Goal: Task Accomplishment & Management: Manage account settings

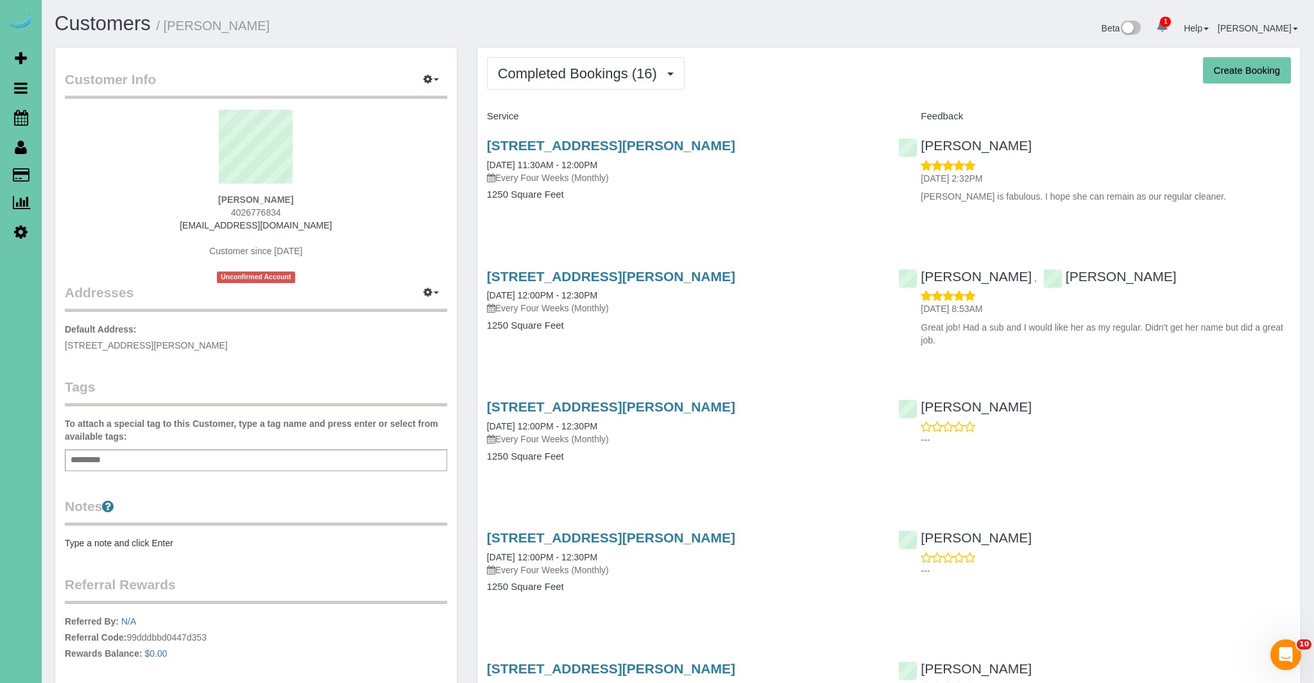
drag, startPoint x: 773, startPoint y: 144, endPoint x: 475, endPoint y: 139, distance: 298.3
copy link "15465 Stevens Plaza, Omaha, NE 68137"
click at [673, 148] on link "15465 Stevens Plaza, Omaha, NE 68137" at bounding box center [611, 145] width 248 height 15
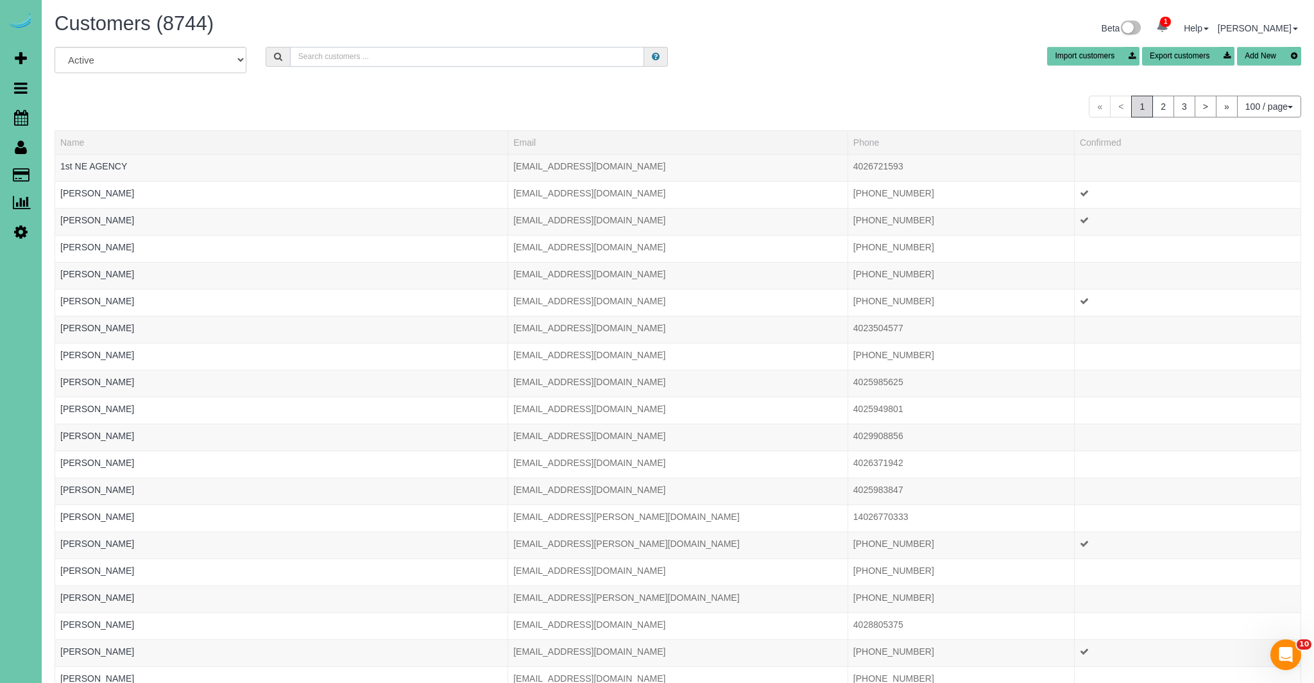
drag, startPoint x: 333, startPoint y: 60, endPoint x: 412, endPoint y: 62, distance: 78.9
click at [335, 61] on input "text" at bounding box center [467, 57] width 355 height 20
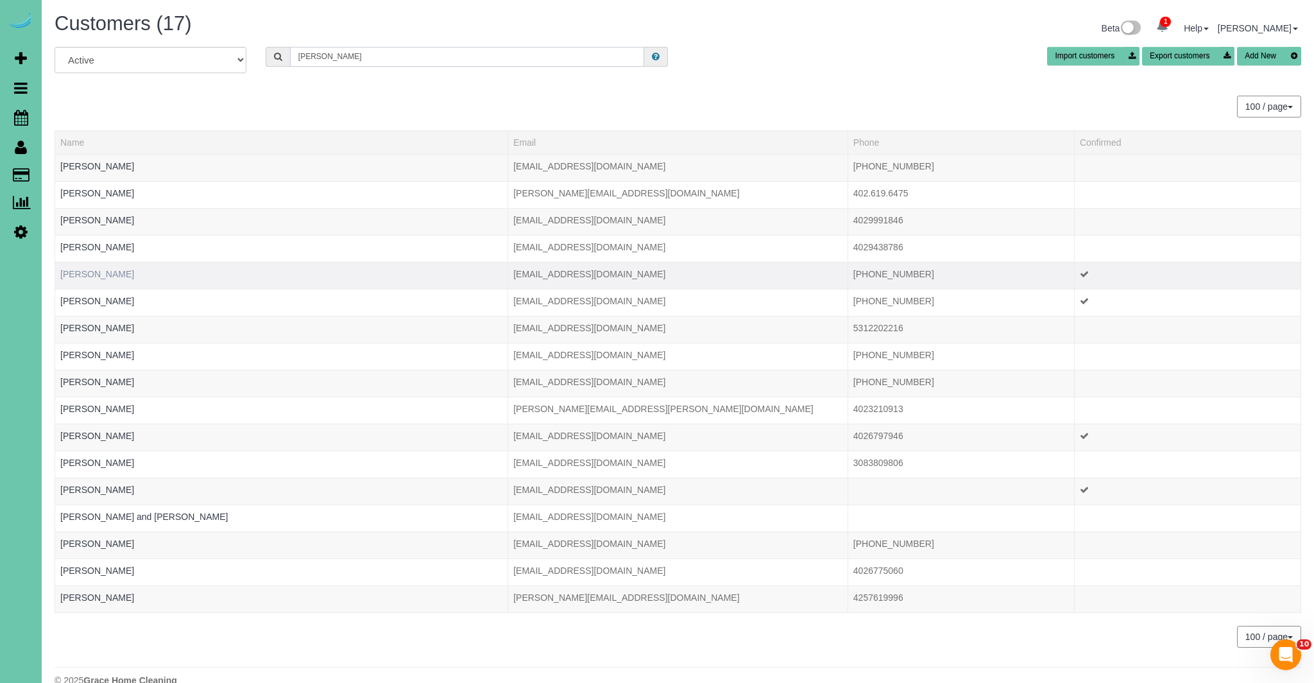
type input "julia"
click at [86, 274] on link "Julia Gaebler" at bounding box center [97, 274] width 74 height 10
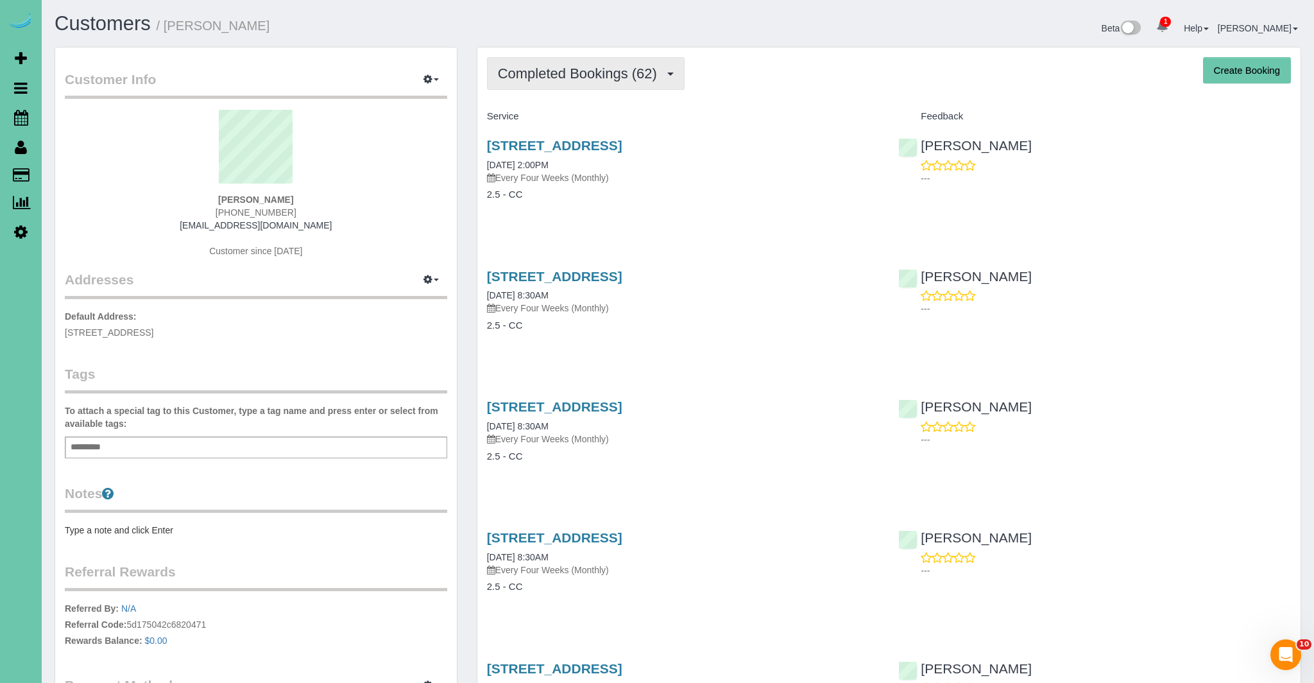
click at [668, 71] on button "Completed Bookings (62)" at bounding box center [586, 73] width 198 height 33
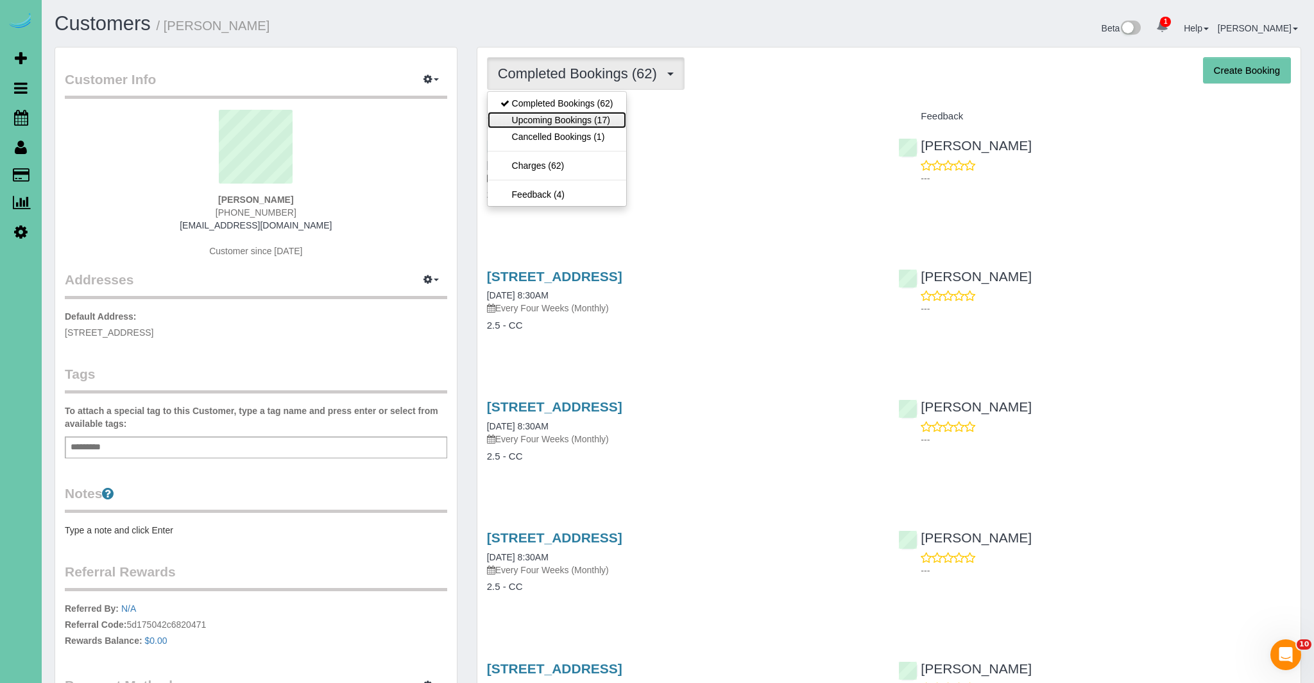
click at [556, 116] on link "Upcoming Bookings (17)" at bounding box center [557, 120] width 139 height 17
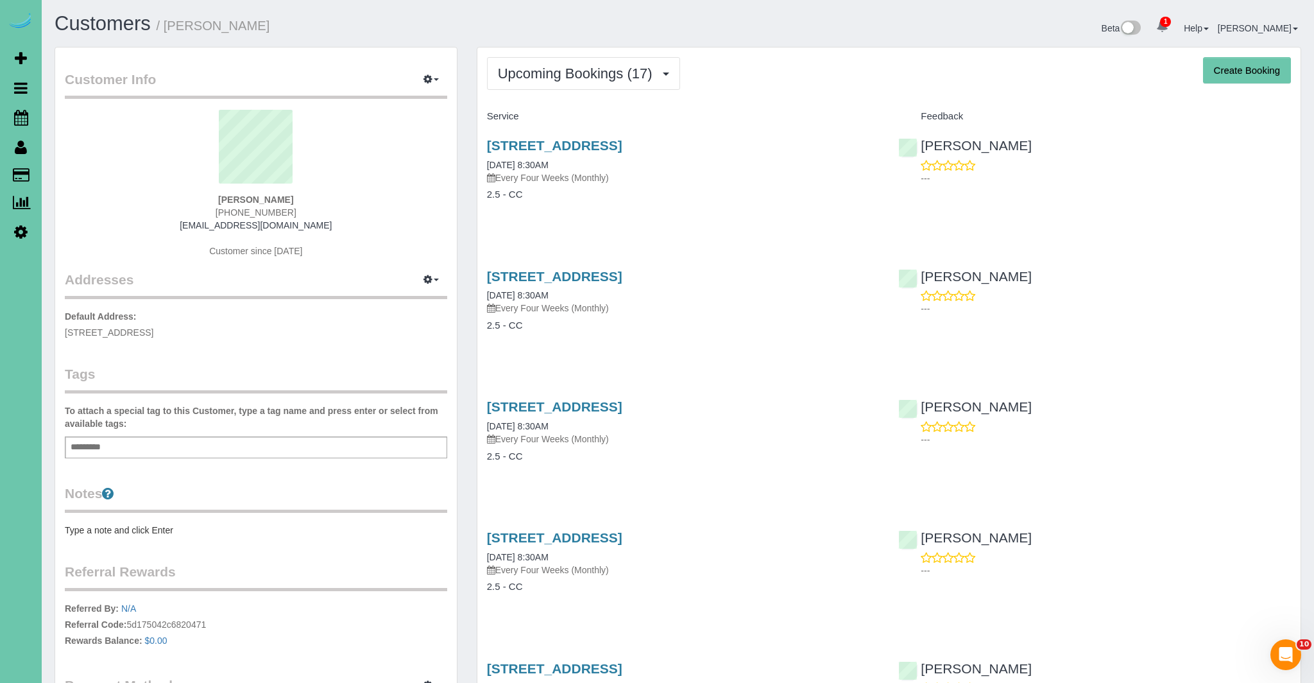
click at [566, 69] on span "Upcoming Bookings (17)" at bounding box center [578, 73] width 161 height 16
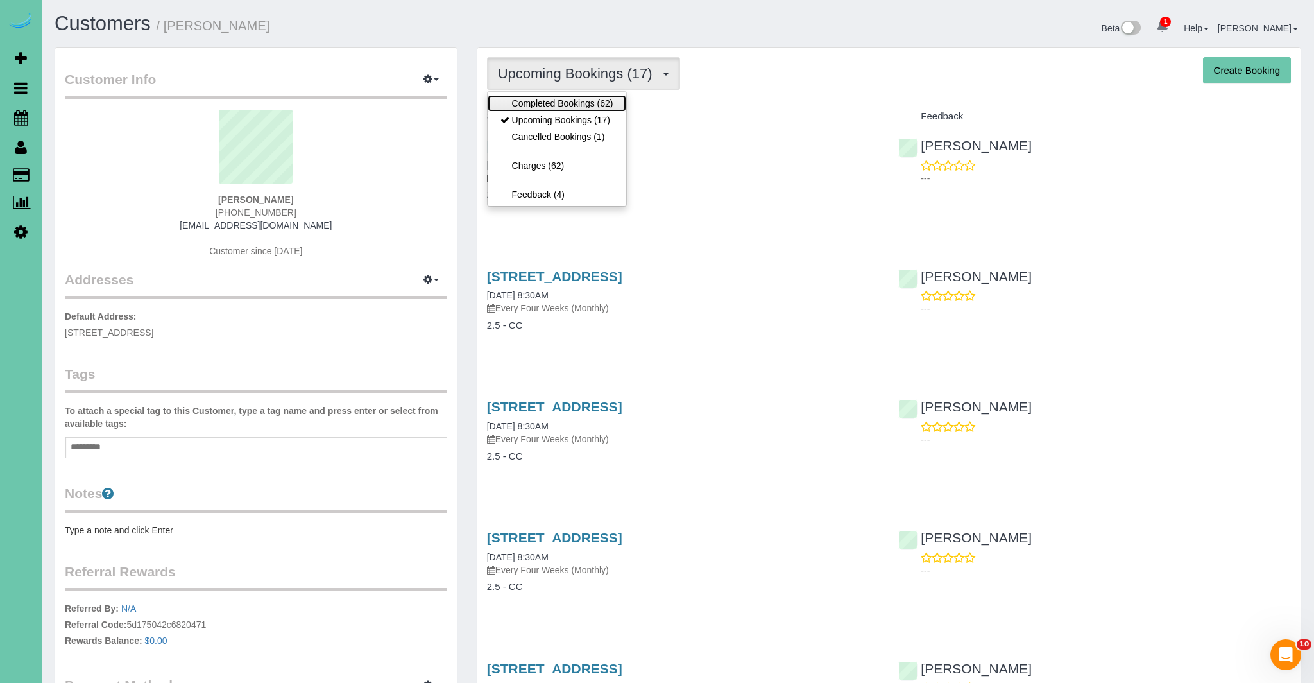
click at [552, 106] on link "Completed Bookings (62)" at bounding box center [557, 103] width 139 height 17
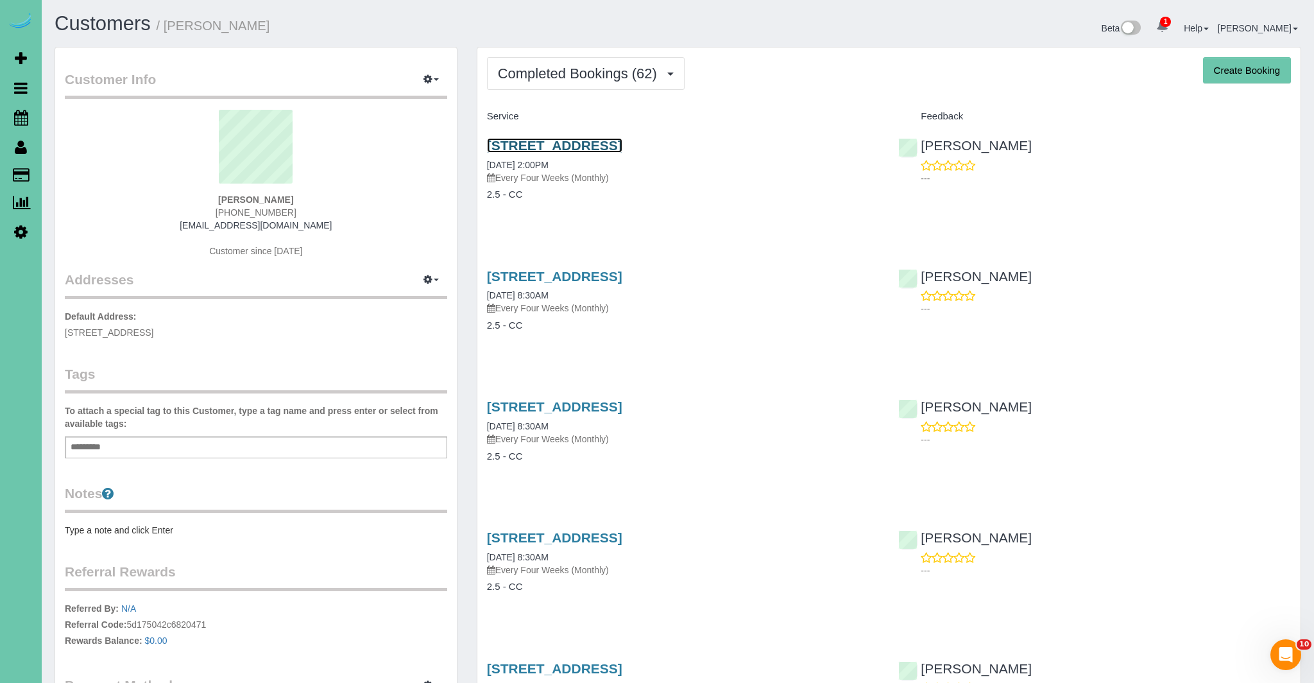
click at [587, 146] on link "15318 Lafayette Ave, Omaha, NE 68154" at bounding box center [554, 145] width 135 height 15
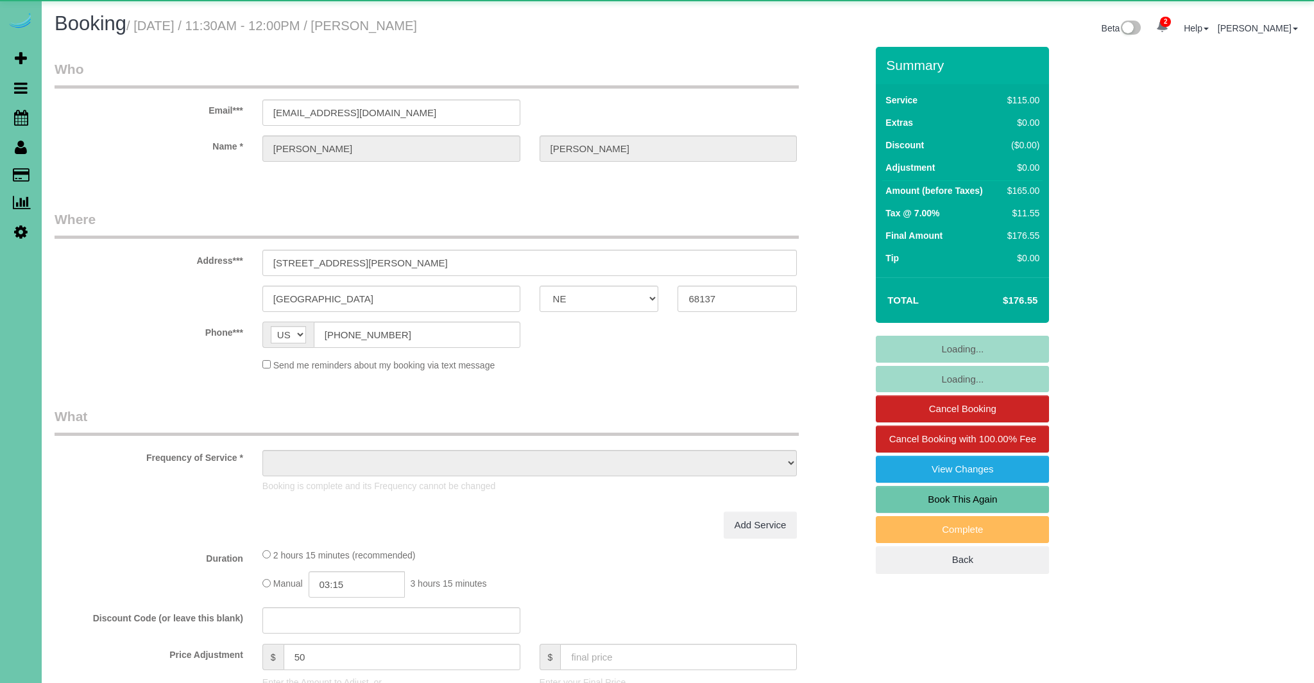
select select "NE"
select select "object:677"
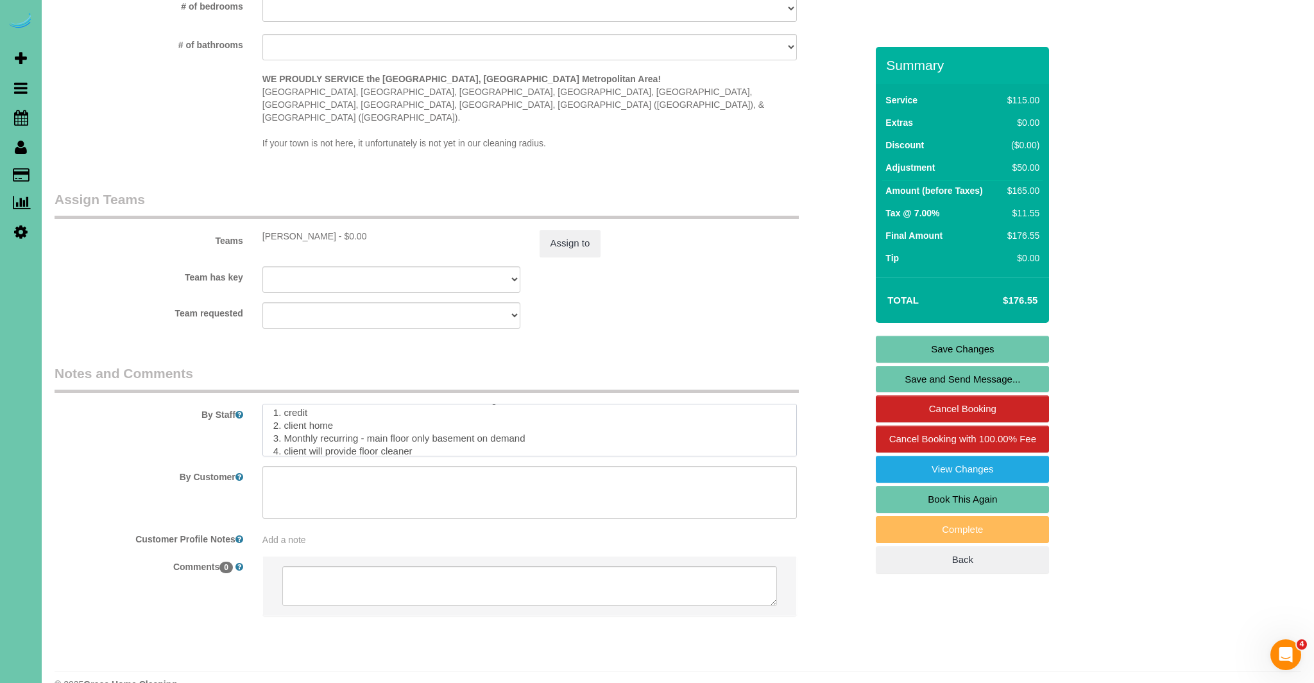
scroll to position [102, 0]
drag, startPoint x: 284, startPoint y: 394, endPoint x: 663, endPoint y: 434, distance: 381.9
click at [664, 437] on sui-booking-comments "By Staff By Customer Customer Profile Notes Add a note Comments 0" at bounding box center [460, 496] width 811 height 265
click at [699, 413] on textarea at bounding box center [529, 429] width 535 height 53
drag, startPoint x: 683, startPoint y: 395, endPoint x: 286, endPoint y: 396, distance: 397.1
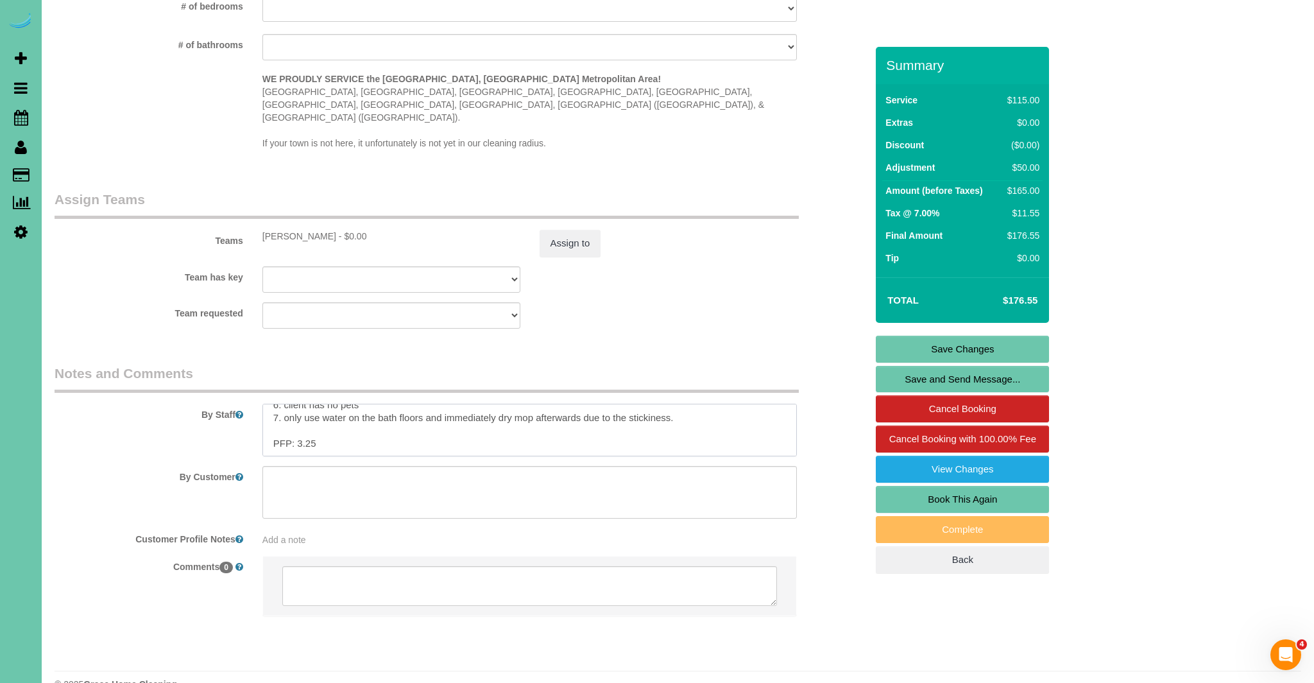
click at [280, 403] on textarea at bounding box center [529, 429] width 535 height 53
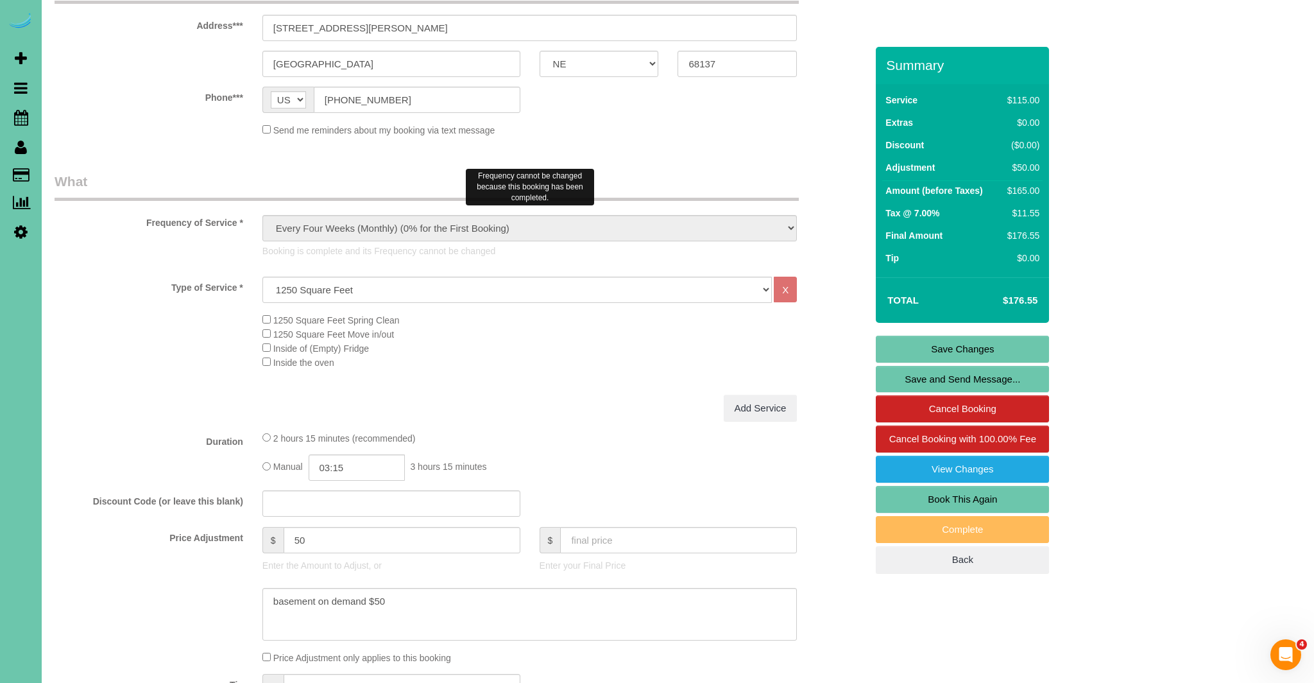
scroll to position [234, 0]
type textarea "***you can park in the driveway on the far right side - street parking if it is…"
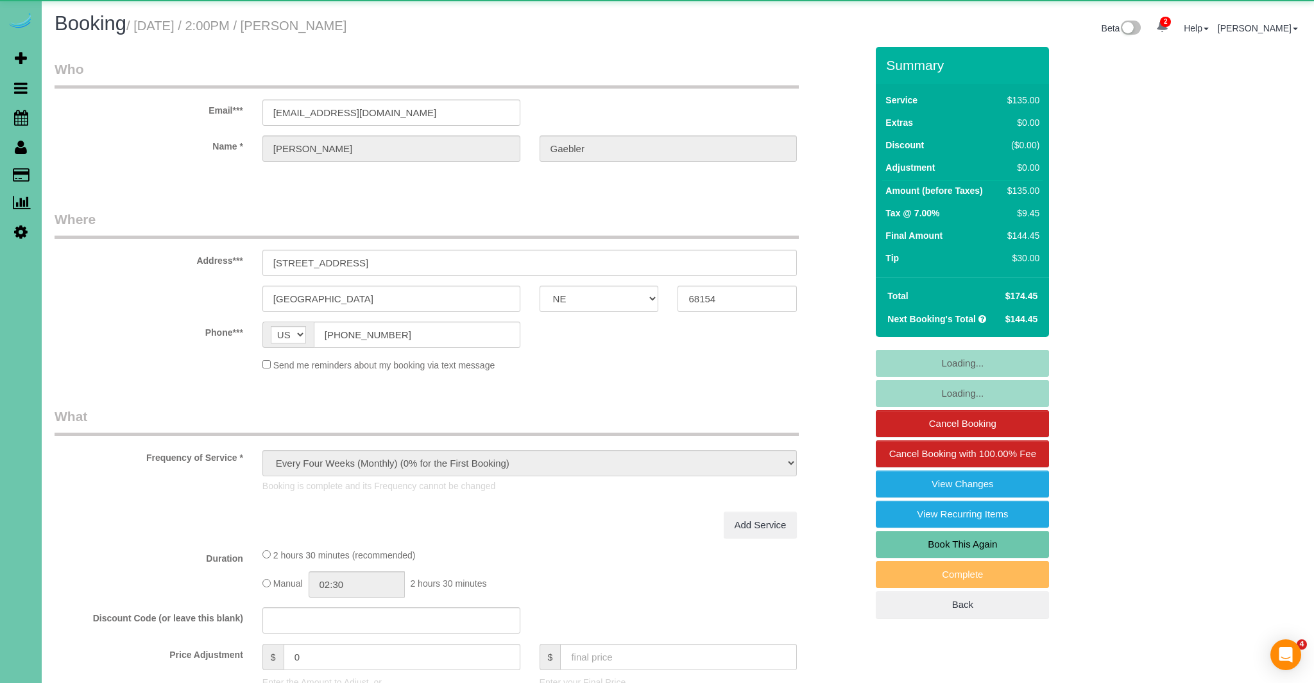
select select "NE"
select select "string:fspay-961b14f1-a851-43c3-9201-68fa73faf0c2"
select select "object:668"
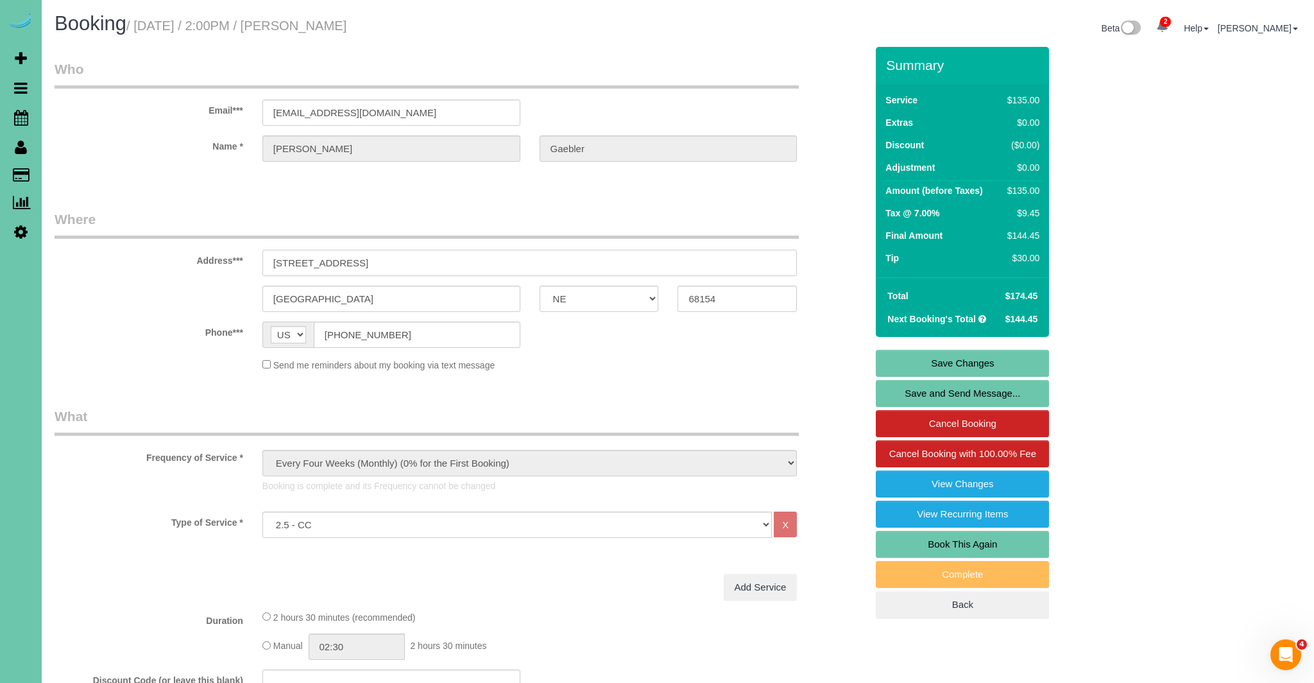
drag, startPoint x: 420, startPoint y: 262, endPoint x: 255, endPoint y: 259, distance: 164.3
click at [255, 259] on div "15318 Lafayette Ave" at bounding box center [530, 263] width 554 height 26
